Goal: Use online tool/utility

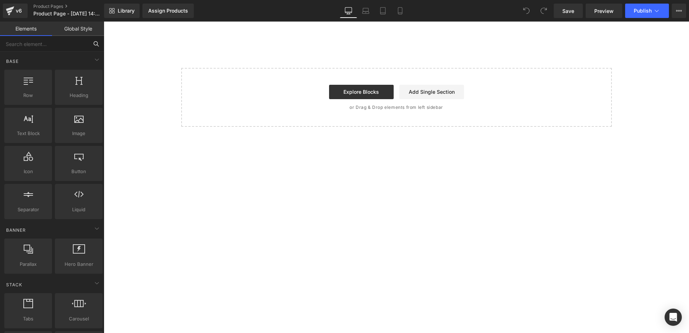
click at [62, 48] on input "text" at bounding box center [44, 44] width 88 height 16
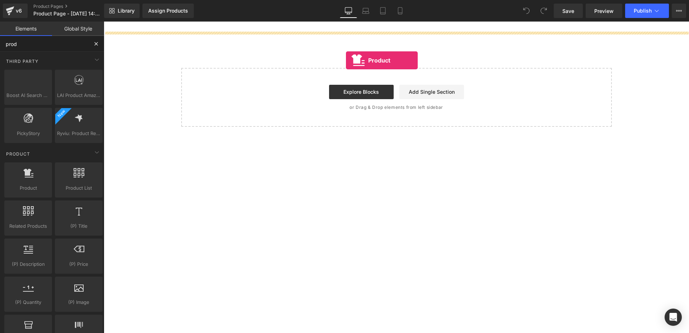
drag, startPoint x: 140, startPoint y: 205, endPoint x: 346, endPoint y: 55, distance: 254.9
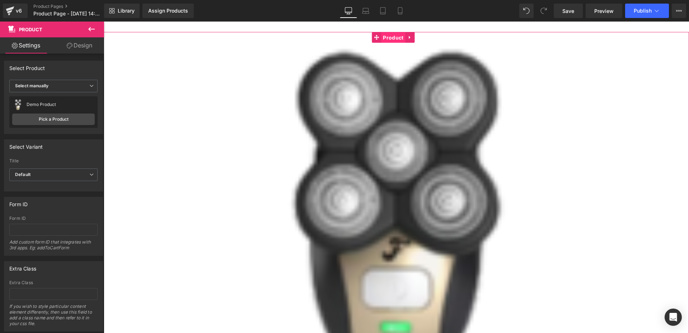
click at [390, 41] on span "Product" at bounding box center [393, 37] width 24 height 11
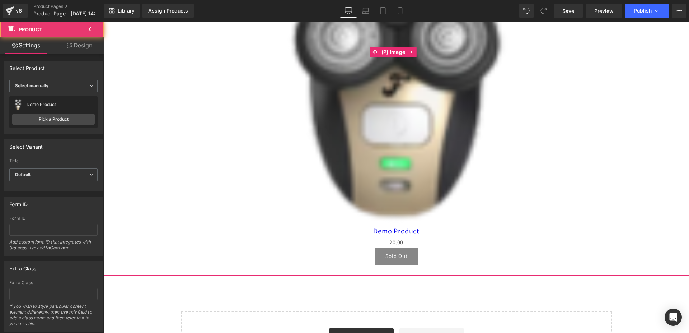
scroll to position [208, 0]
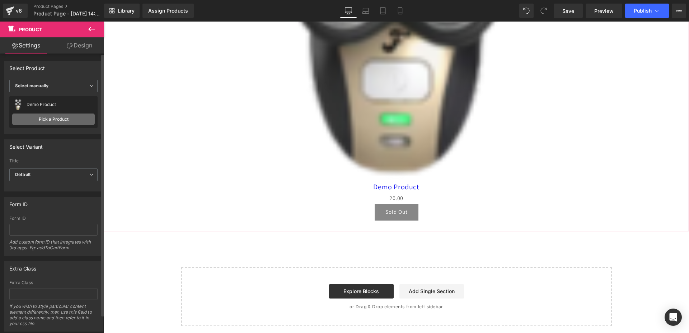
click at [51, 123] on link "Pick a Product" at bounding box center [53, 118] width 83 height 11
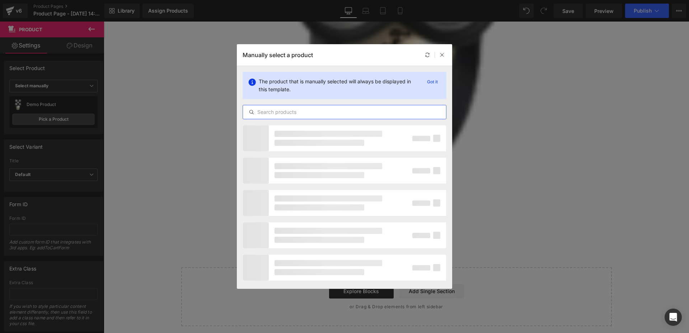
click at [314, 114] on input "text" at bounding box center [344, 112] width 203 height 9
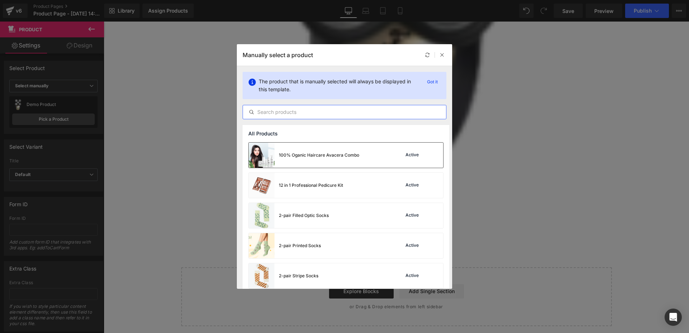
click at [323, 155] on div "100% Oganic Haircare Avacera Combo" at bounding box center [319, 155] width 80 height 6
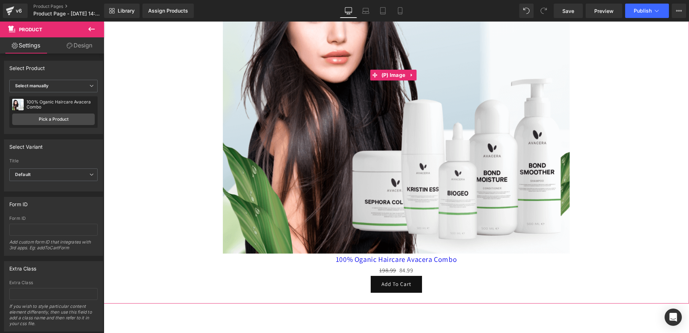
scroll to position [219, 0]
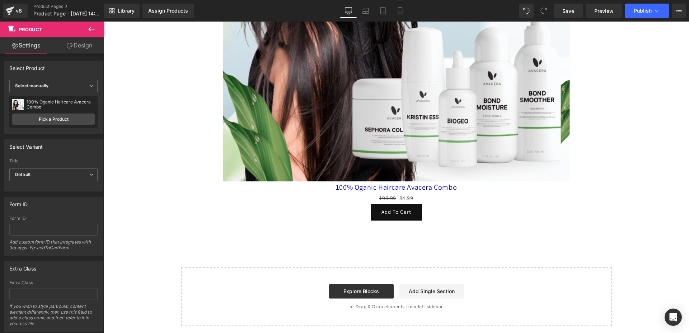
click at [92, 31] on icon at bounding box center [91, 29] width 9 height 9
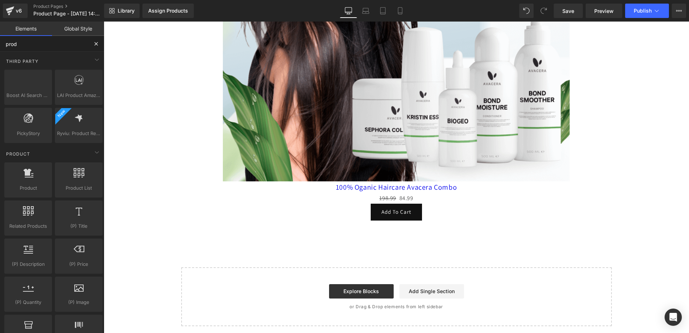
click at [46, 42] on input "prod" at bounding box center [44, 44] width 88 height 16
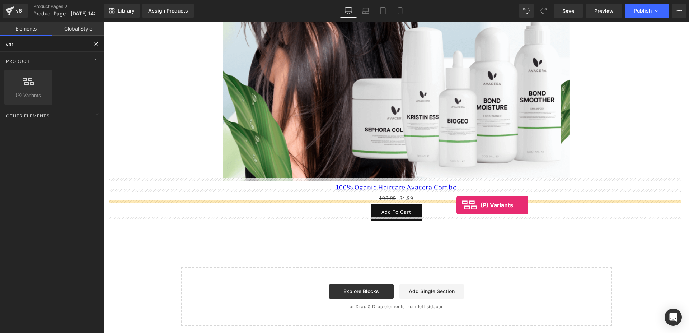
drag, startPoint x: 133, startPoint y: 111, endPoint x: 457, endPoint y: 205, distance: 337.1
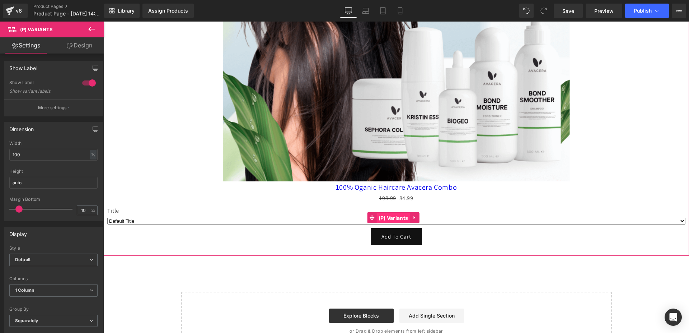
click at [384, 213] on span "(P) Variants" at bounding box center [393, 218] width 33 height 11
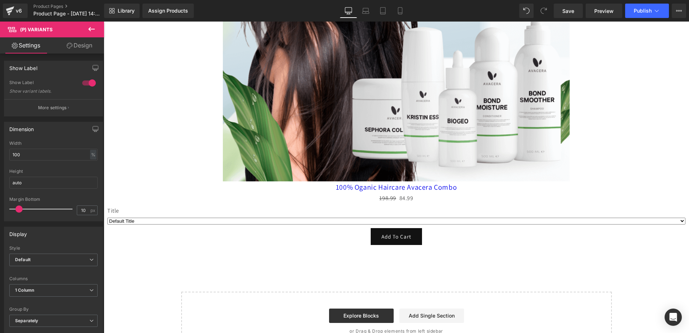
click at [92, 31] on icon at bounding box center [91, 29] width 9 height 9
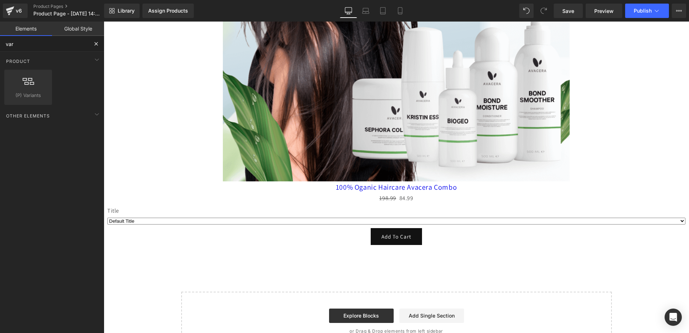
click at [47, 45] on input "var" at bounding box center [44, 44] width 88 height 16
type input "sw"
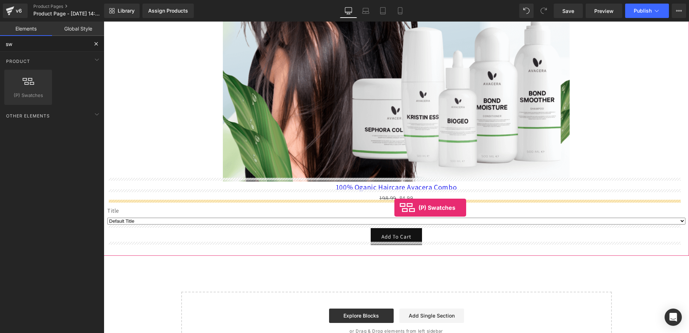
drag, startPoint x: 139, startPoint y: 113, endPoint x: 395, endPoint y: 208, distance: 272.3
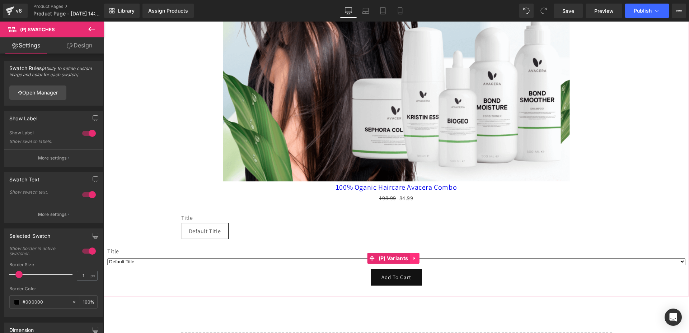
click at [415, 257] on icon at bounding box center [414, 258] width 1 height 3
click at [419, 256] on icon at bounding box center [419, 258] width 5 height 5
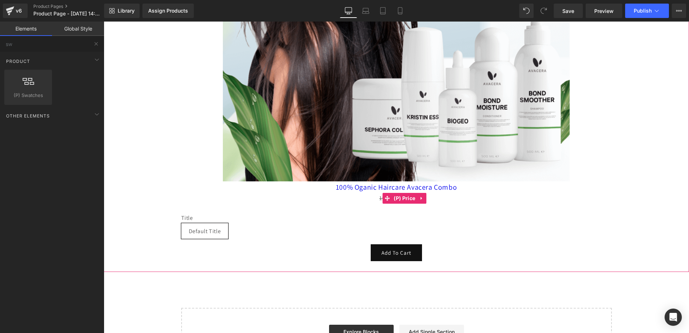
click at [309, 195] on div "198.99 84.99" at bounding box center [396, 198] width 578 height 10
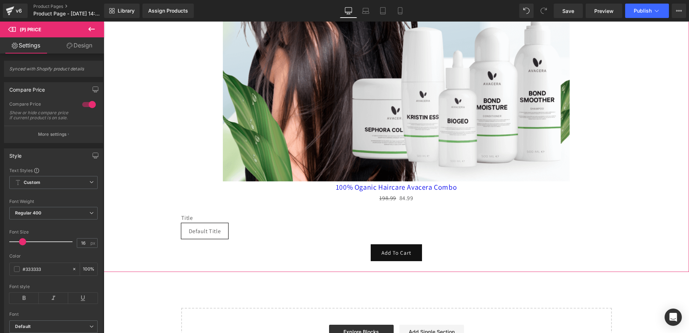
click at [206, 165] on div "Sale Off" at bounding box center [396, 3] width 578 height 358
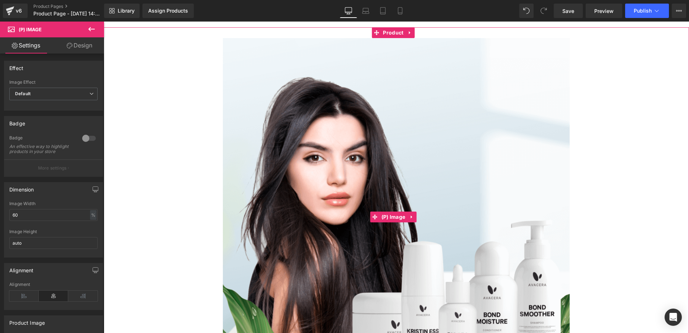
scroll to position [0, 0]
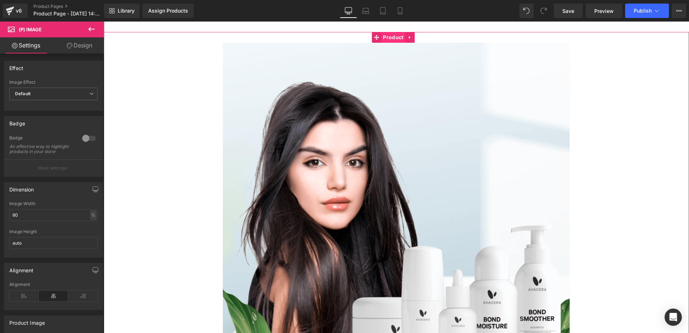
click at [388, 40] on span "Product" at bounding box center [393, 37] width 24 height 11
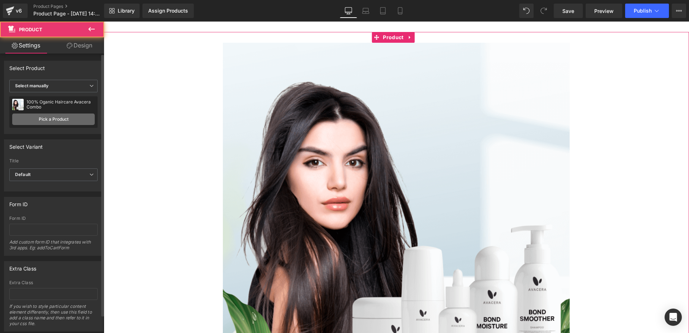
click at [46, 120] on link "Pick a Product" at bounding box center [53, 118] width 83 height 11
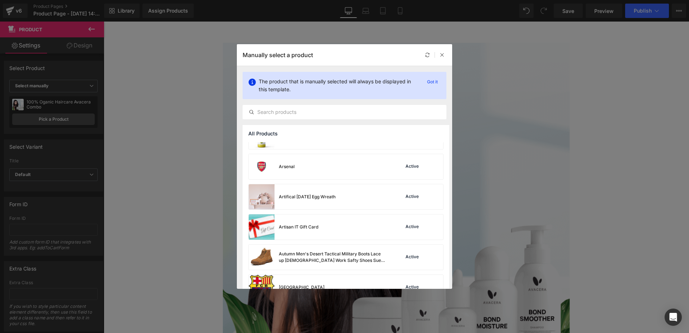
scroll to position [256, 0]
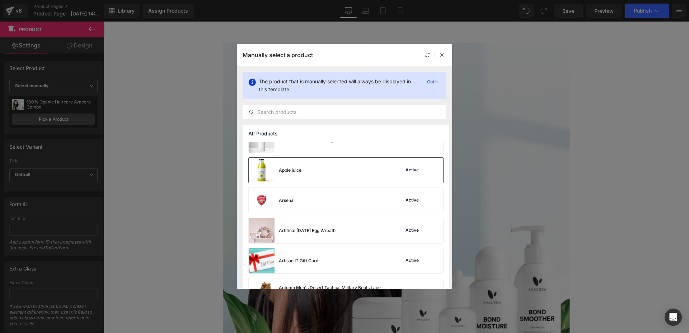
drag, startPoint x: 308, startPoint y: 169, endPoint x: 203, endPoint y: 148, distance: 107.5
click at [308, 169] on div "Apple juice Active" at bounding box center [346, 170] width 195 height 25
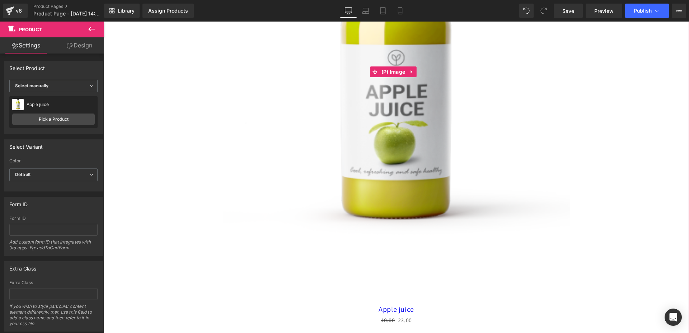
scroll to position [330, 0]
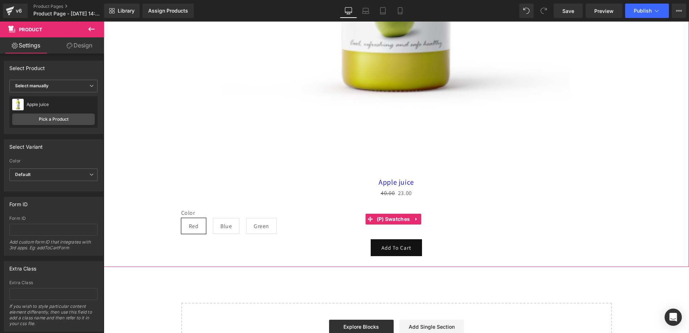
click at [267, 218] on span "Green" at bounding box center [261, 225] width 15 height 15
click at [227, 221] on span "Blue" at bounding box center [225, 225] width 11 height 15
click at [288, 222] on div "Color Red Blue Green" at bounding box center [396, 224] width 431 height 30
click at [388, 216] on span "(P) Swatches" at bounding box center [393, 219] width 37 height 11
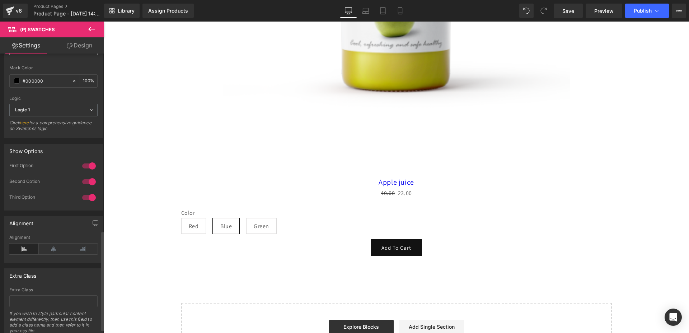
scroll to position [503, 0]
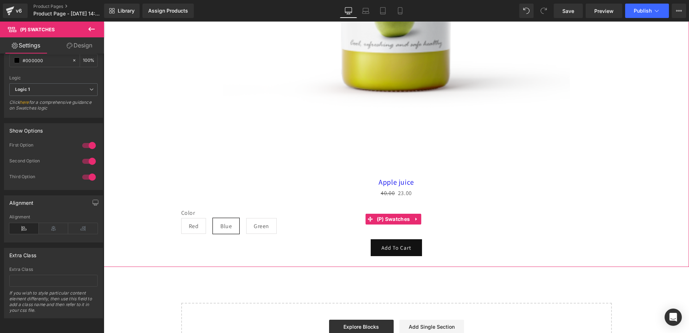
click at [190, 226] on span "Red" at bounding box center [194, 225] width 10 height 15
click at [218, 223] on span "Blue" at bounding box center [226, 226] width 27 height 16
click at [244, 223] on div "Color Red Blue Green" at bounding box center [396, 224] width 431 height 30
click at [267, 223] on span "Green" at bounding box center [261, 225] width 15 height 15
click at [218, 222] on span "Blue" at bounding box center [226, 226] width 27 height 16
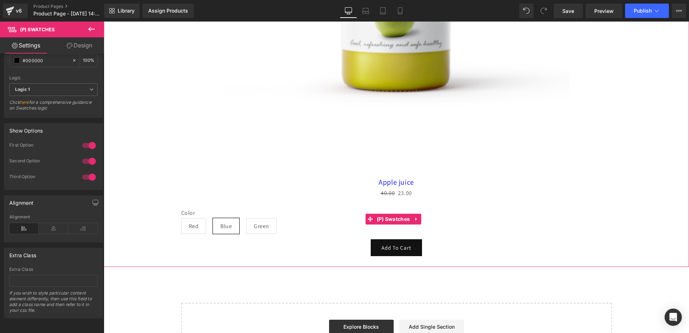
click at [189, 222] on span "Red" at bounding box center [194, 225] width 10 height 15
click at [246, 222] on div "Color Red Blue Green" at bounding box center [396, 224] width 431 height 30
click at [266, 222] on span "Green" at bounding box center [261, 225] width 15 height 15
click at [222, 221] on span "Blue" at bounding box center [225, 225] width 11 height 15
click at [204, 221] on span "Red" at bounding box center [193, 226] width 25 height 16
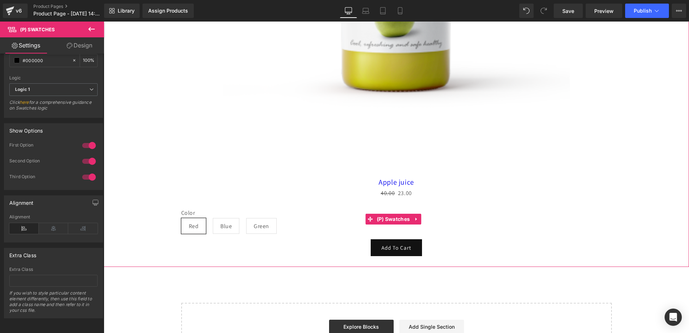
drag, startPoint x: 221, startPoint y: 221, endPoint x: 228, endPoint y: 222, distance: 7.2
click at [221, 222] on span "Blue" at bounding box center [225, 225] width 11 height 15
click at [254, 223] on span "Green" at bounding box center [261, 225] width 15 height 15
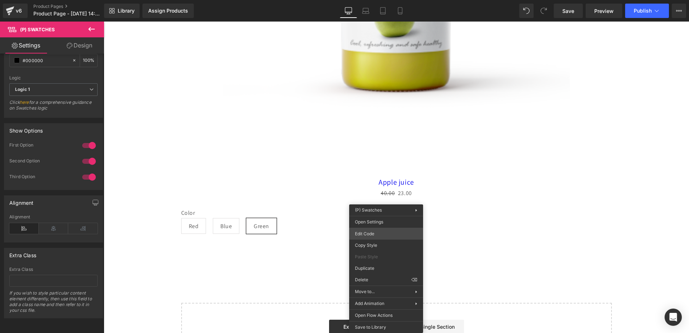
click at [367, 0] on div "(P) Swatches You are previewing how the will restyle your page. You can not edi…" at bounding box center [344, 0] width 689 height 0
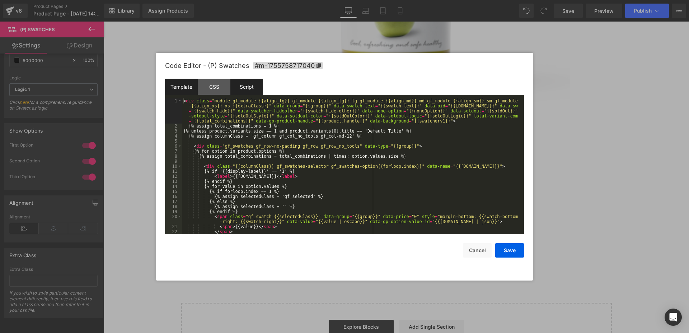
click at [245, 93] on div "Script" at bounding box center [246, 87] width 33 height 16
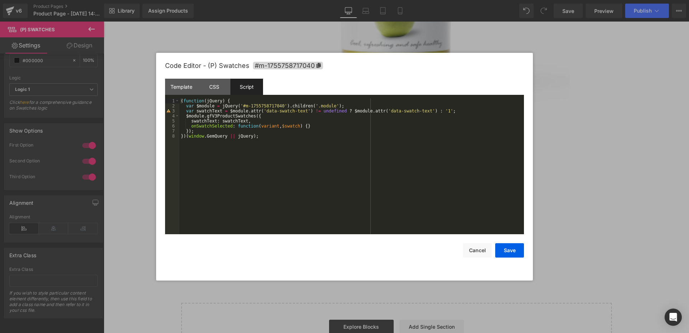
click at [299, 124] on div "( function ( jQuery ) { var $module = jQuery ( '#m-1755758717040' ) . children …" at bounding box center [352, 171] width 345 height 146
click at [511, 254] on button "Save" at bounding box center [509, 250] width 29 height 14
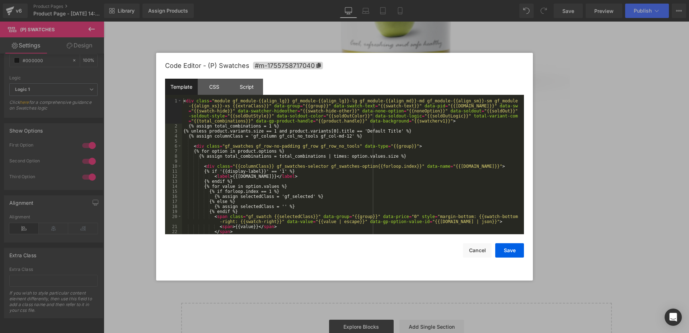
click at [383, 0] on div "(P) Swatches You are previewing how the will restyle your page. You can not edi…" at bounding box center [344, 0] width 689 height 0
click at [252, 95] on div "Template CSS Script Data" at bounding box center [344, 89] width 359 height 20
click at [251, 86] on div "Script" at bounding box center [246, 87] width 33 height 16
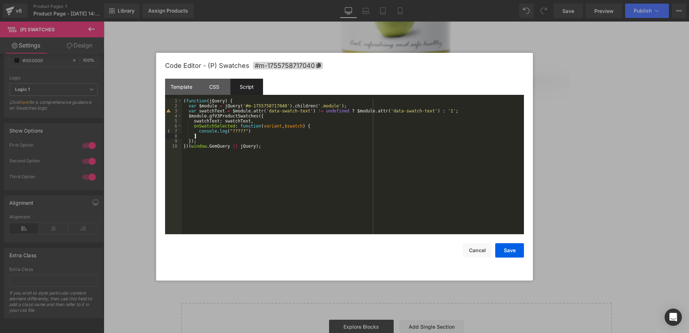
click at [316, 135] on div "( function ( jQuery ) { var $module = jQuery ( '#m-1755758717040' ) . children …" at bounding box center [353, 171] width 342 height 146
click at [322, 129] on div "( function ( jQuery ) { var $module = jQuery ( '#m-1755758717040' ) . children …" at bounding box center [353, 171] width 342 height 146
click at [508, 251] on button "Save" at bounding box center [509, 250] width 29 height 14
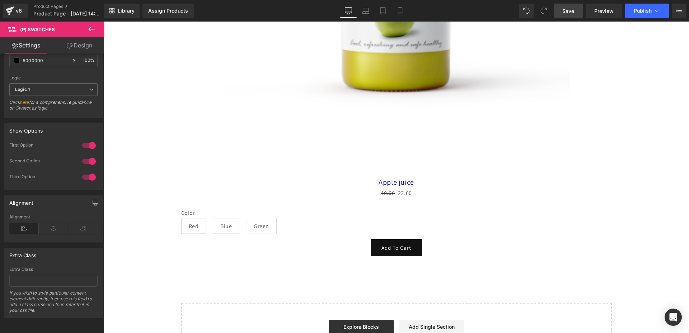
click at [568, 11] on span "Save" at bounding box center [569, 11] width 12 height 8
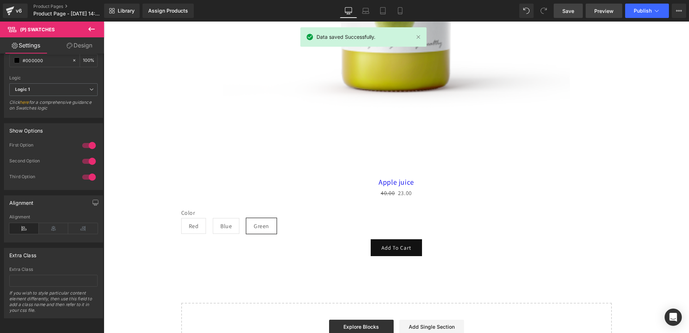
click at [596, 10] on span "Preview" at bounding box center [604, 11] width 19 height 8
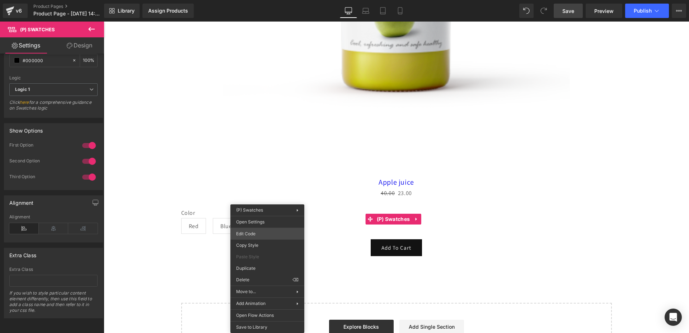
click at [260, 0] on div "(P) Swatches You are previewing how the will restyle your page. You can not edi…" at bounding box center [344, 0] width 689 height 0
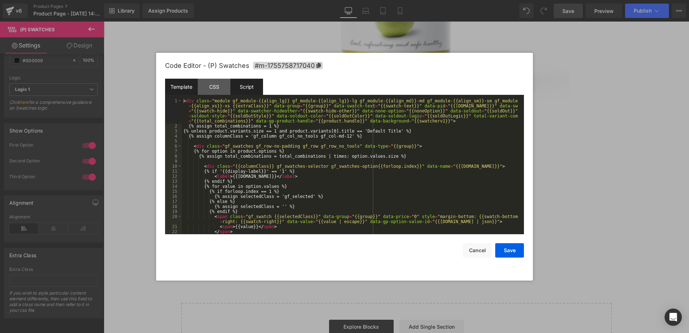
click at [241, 81] on div "Script" at bounding box center [246, 87] width 33 height 16
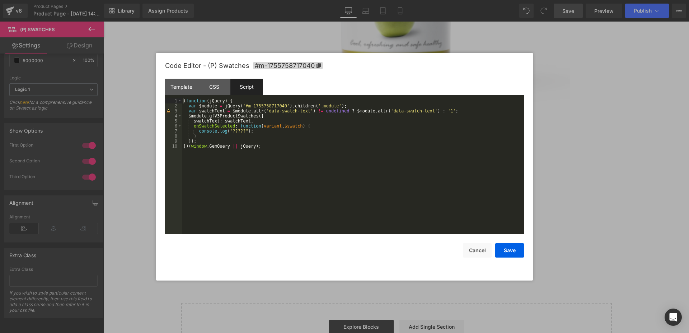
click at [523, 213] on div "( function ( jQuery ) { var $module = jQuery ( '#m-1755758717040' ) . children …" at bounding box center [353, 171] width 342 height 146
click at [530, 195] on div "Code Editor - (P) Swatches #m-1755758717040 Template CSS Script Data 1 2 3 4 5 …" at bounding box center [344, 167] width 377 height 228
click at [530, 188] on div "Code Editor - (P) Swatches #m-1755758717040 Template CSS Script Data 1 2 3 4 5 …" at bounding box center [344, 167] width 377 height 228
click at [467, 251] on button "Cancel" at bounding box center [477, 250] width 29 height 14
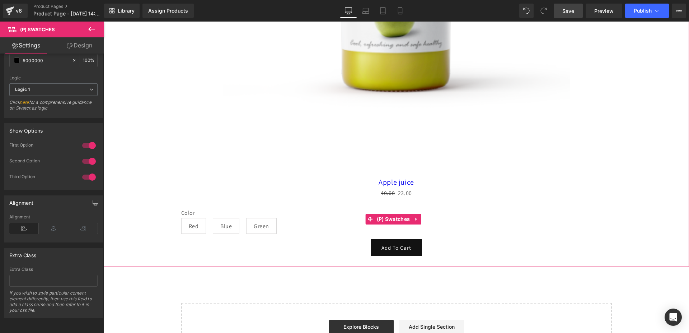
click at [333, 216] on div "Color Red Blue Green" at bounding box center [396, 224] width 431 height 30
